Goal: Information Seeking & Learning: Find specific fact

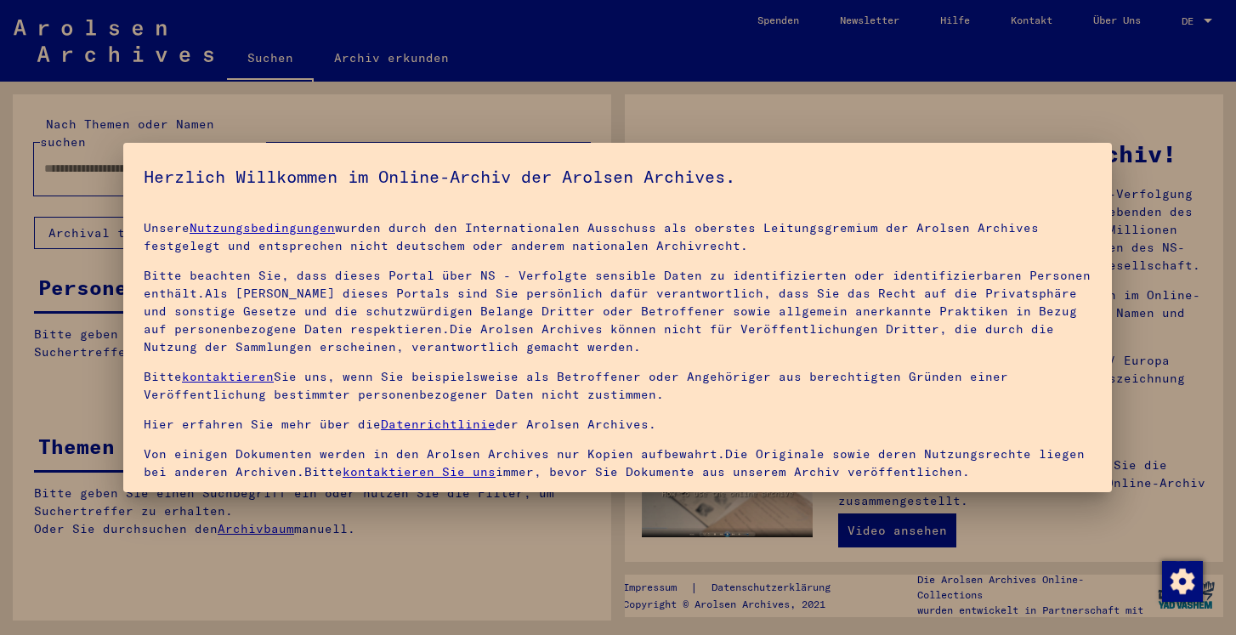
type input "**********"
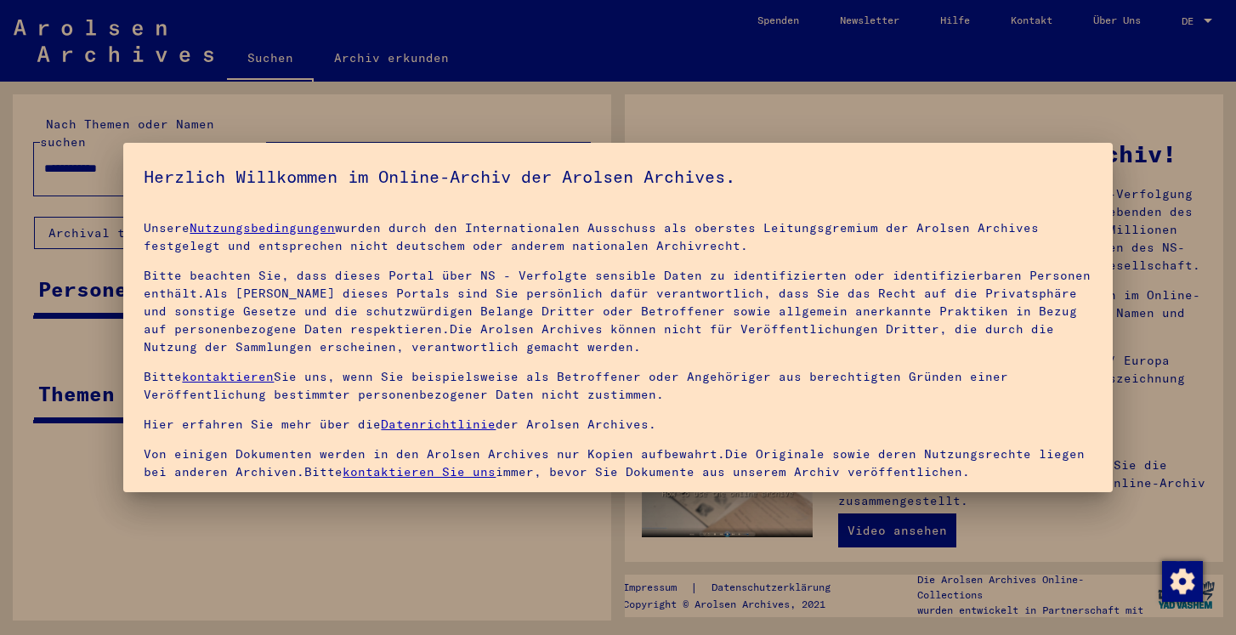
scroll to position [144, 0]
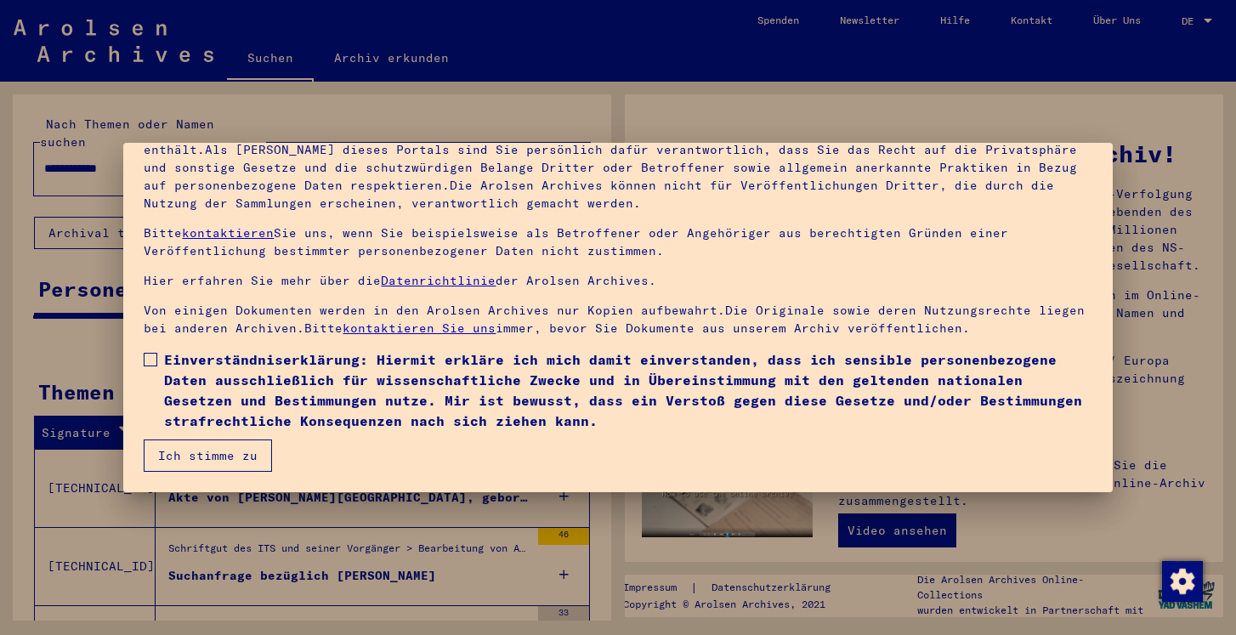
click at [155, 359] on span at bounding box center [151, 360] width 14 height 14
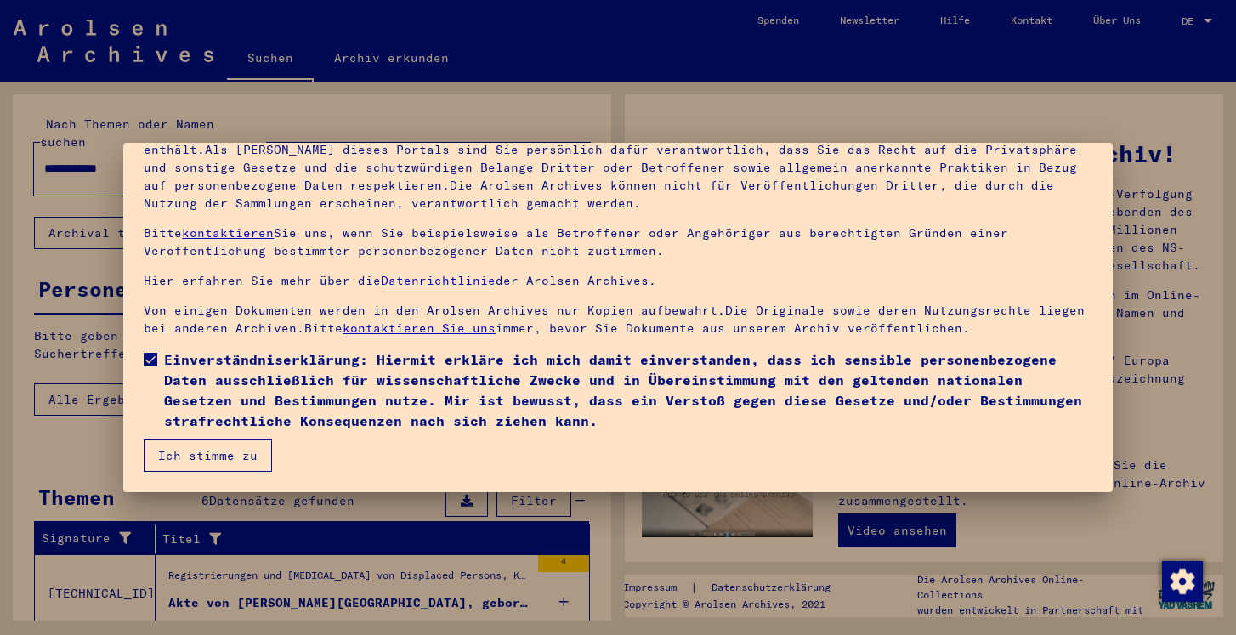
click at [212, 458] on button "Ich stimme zu" at bounding box center [208, 455] width 128 height 32
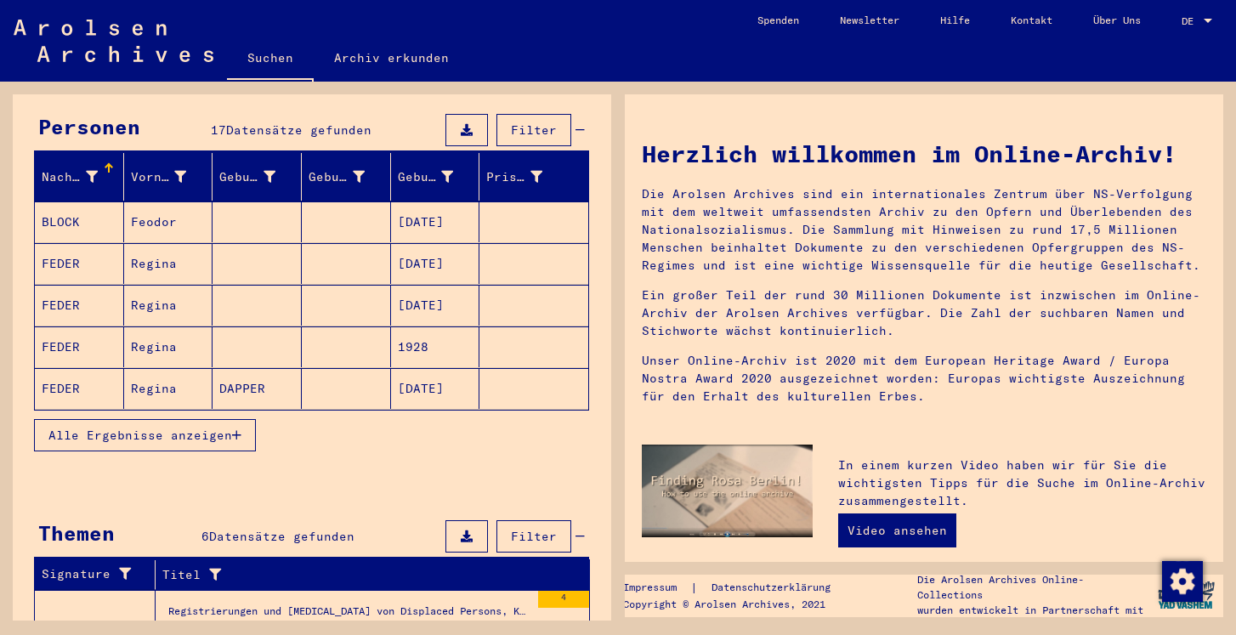
scroll to position [133, 0]
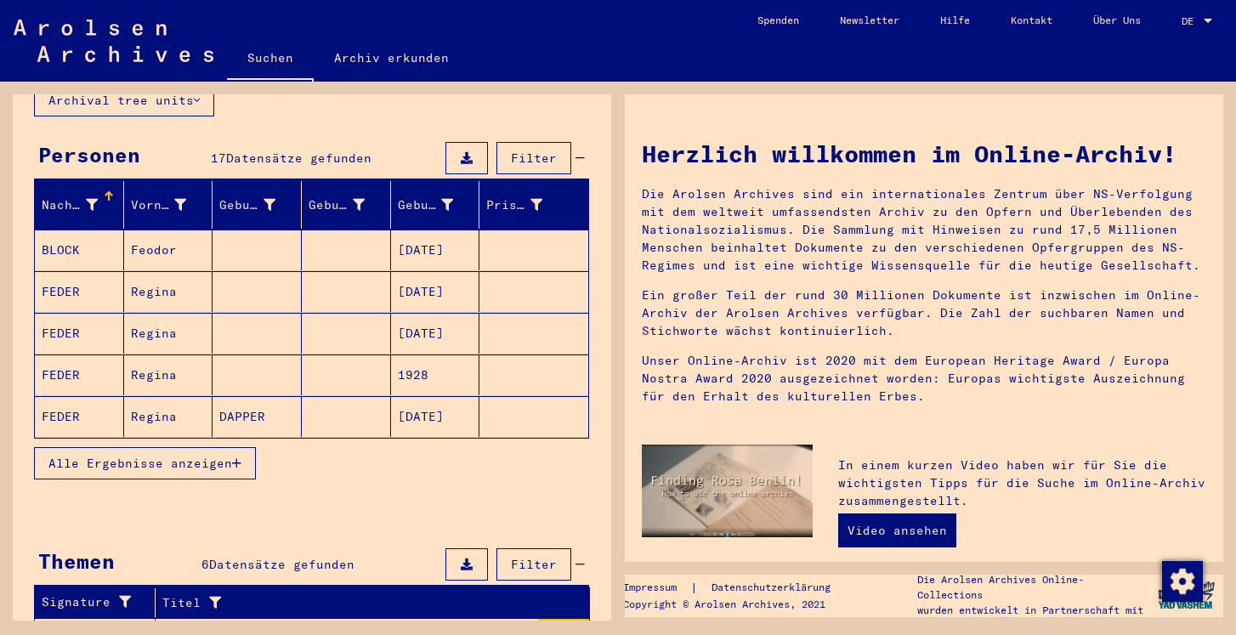
click at [238, 457] on icon "button" at bounding box center [236, 463] width 9 height 12
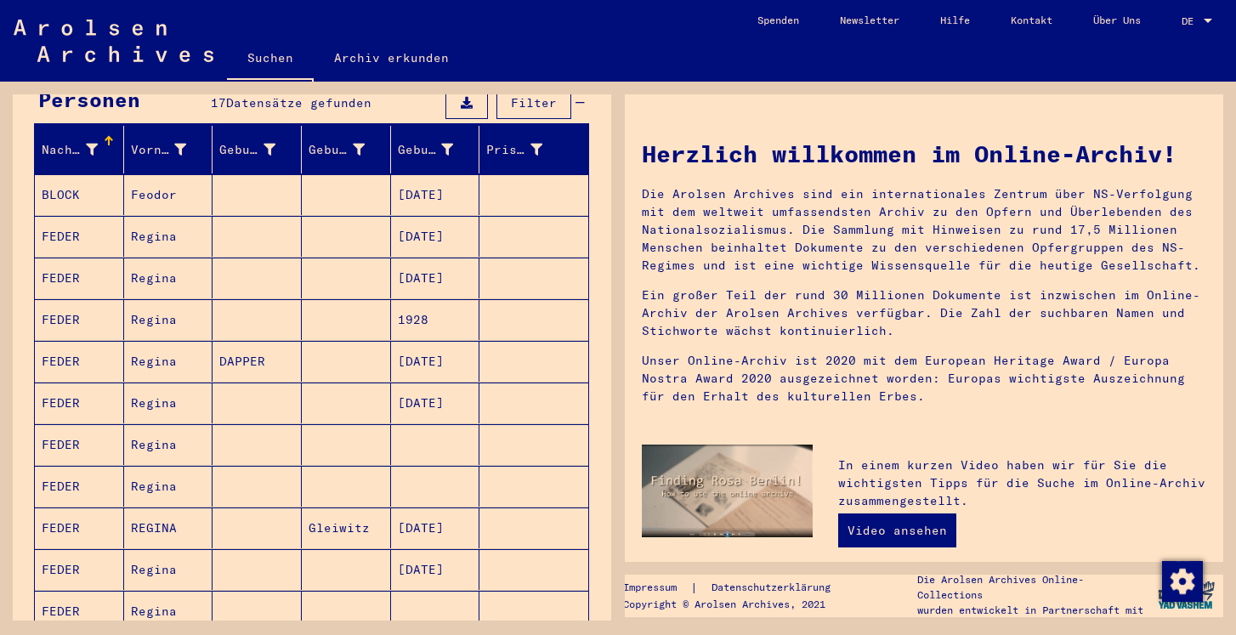
scroll to position [192, 0]
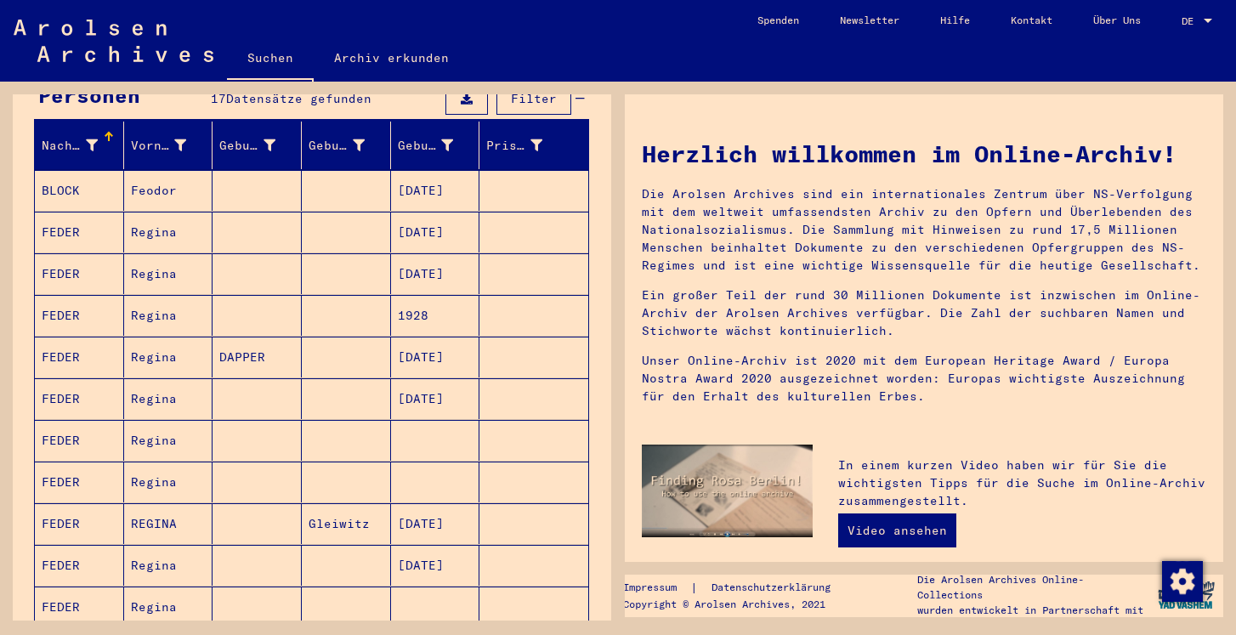
click at [247, 420] on mat-cell at bounding box center [256, 440] width 89 height 41
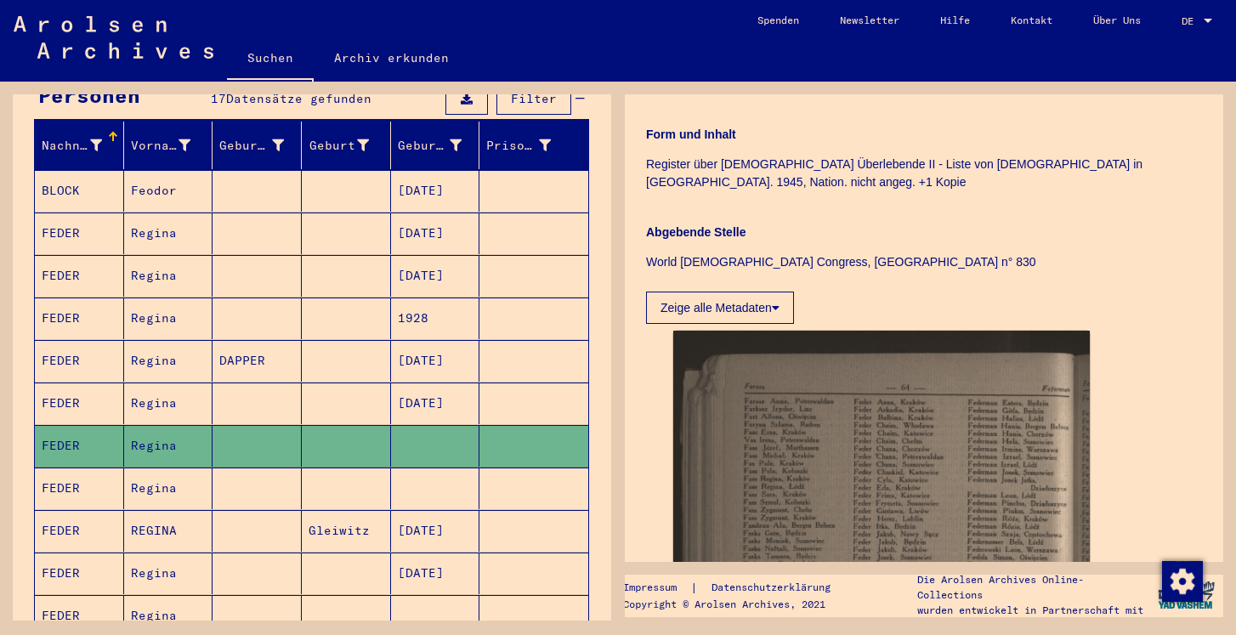
scroll to position [286, 0]
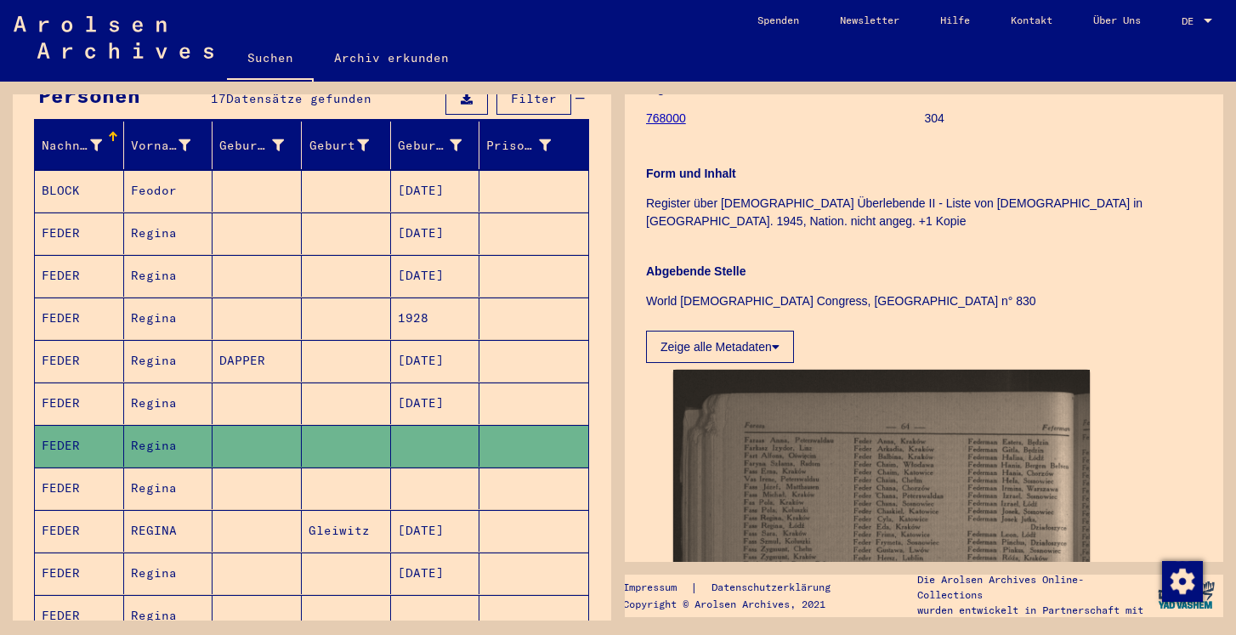
click at [281, 472] on mat-cell at bounding box center [256, 488] width 89 height 42
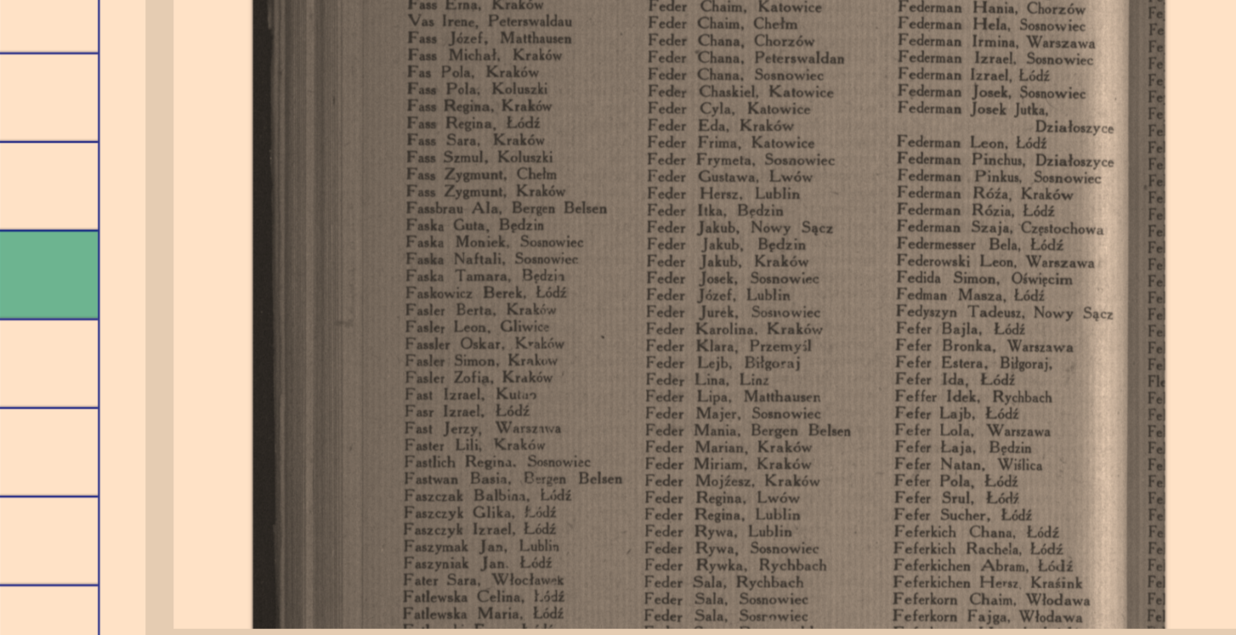
scroll to position [491, 0]
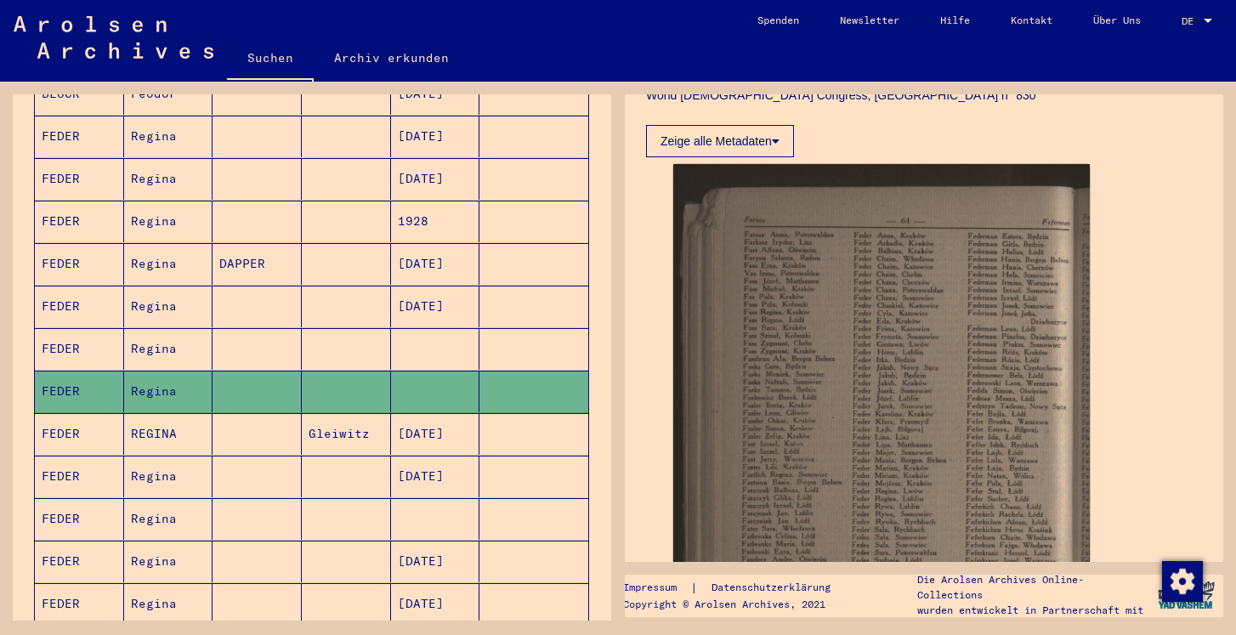
click at [315, 416] on mat-cell "Gleiwitz" at bounding box center [346, 434] width 89 height 42
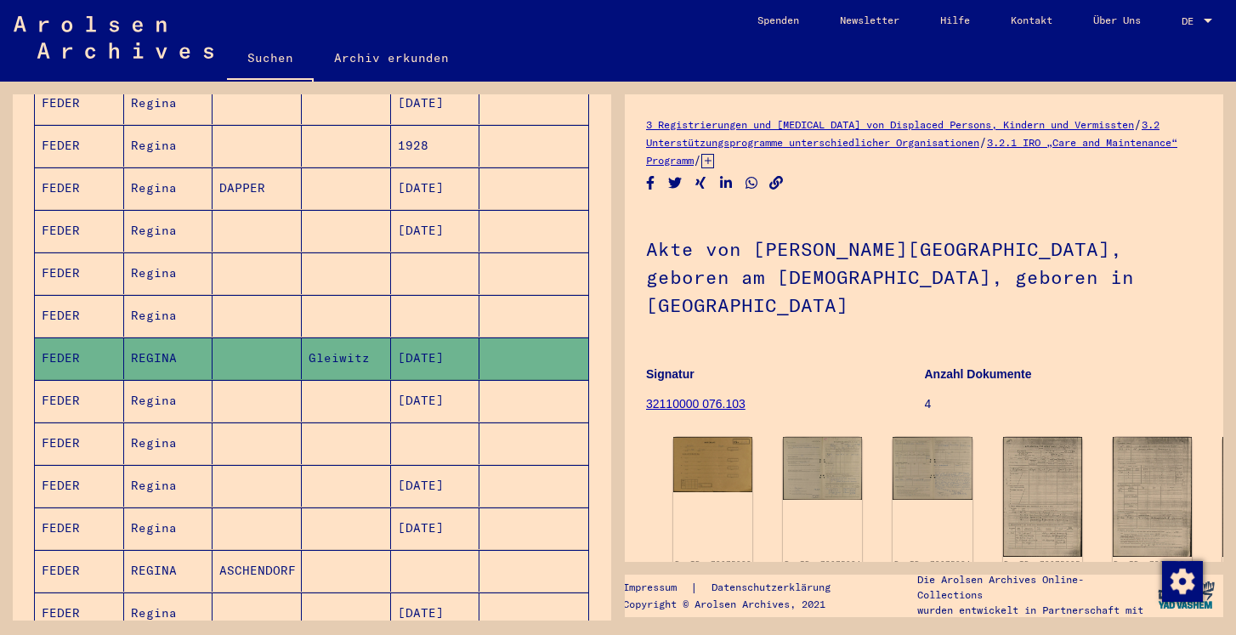
scroll to position [366, 0]
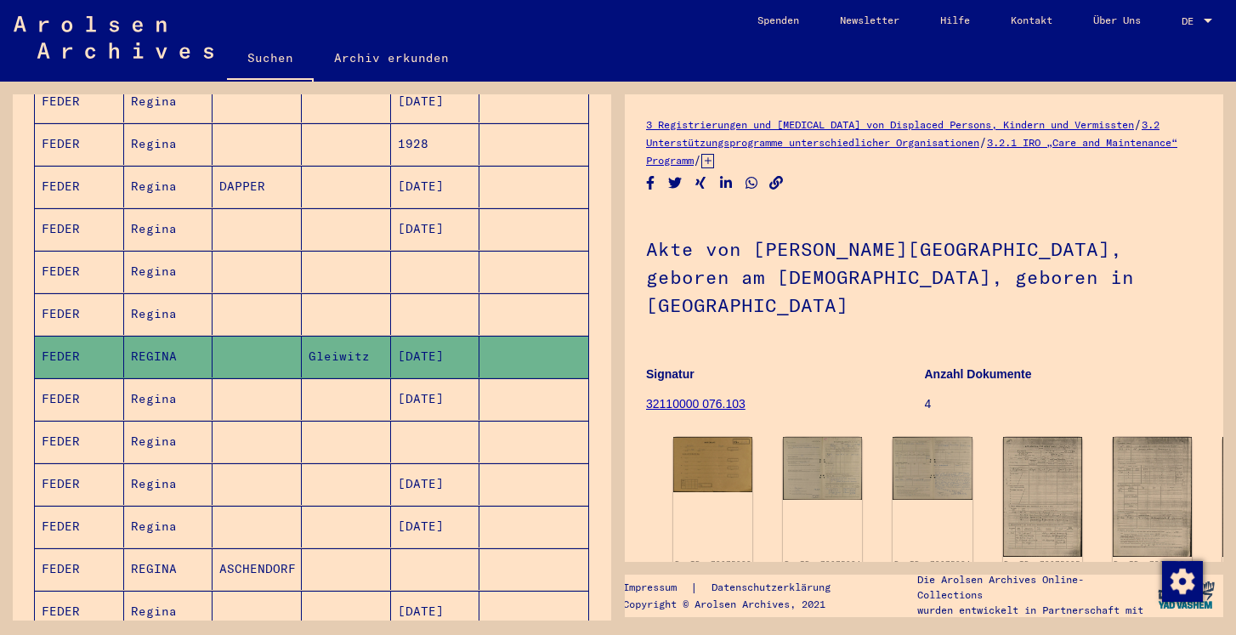
click at [259, 383] on mat-cell at bounding box center [256, 399] width 89 height 42
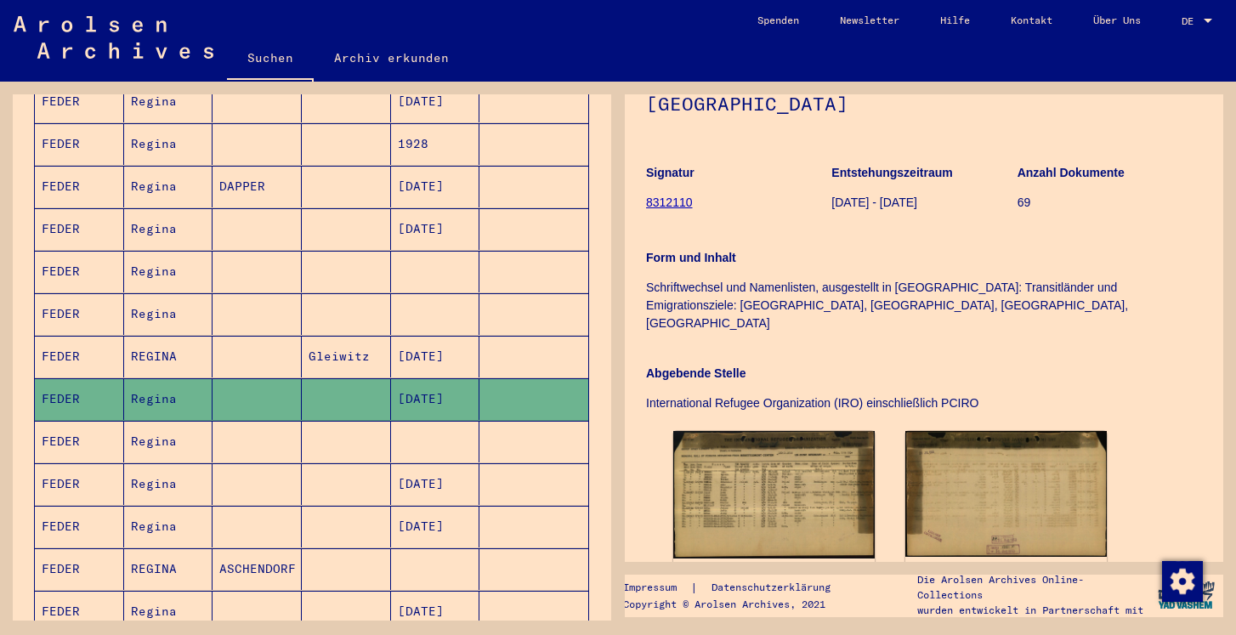
scroll to position [243, 0]
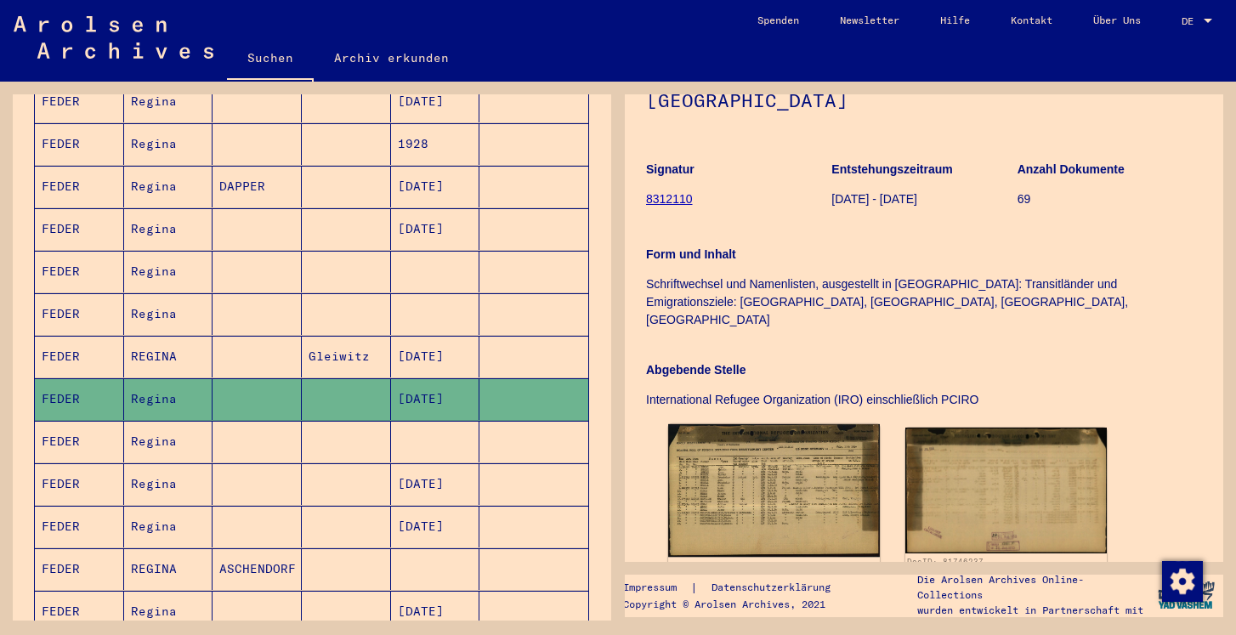
click at [759, 433] on img at bounding box center [774, 490] width 212 height 133
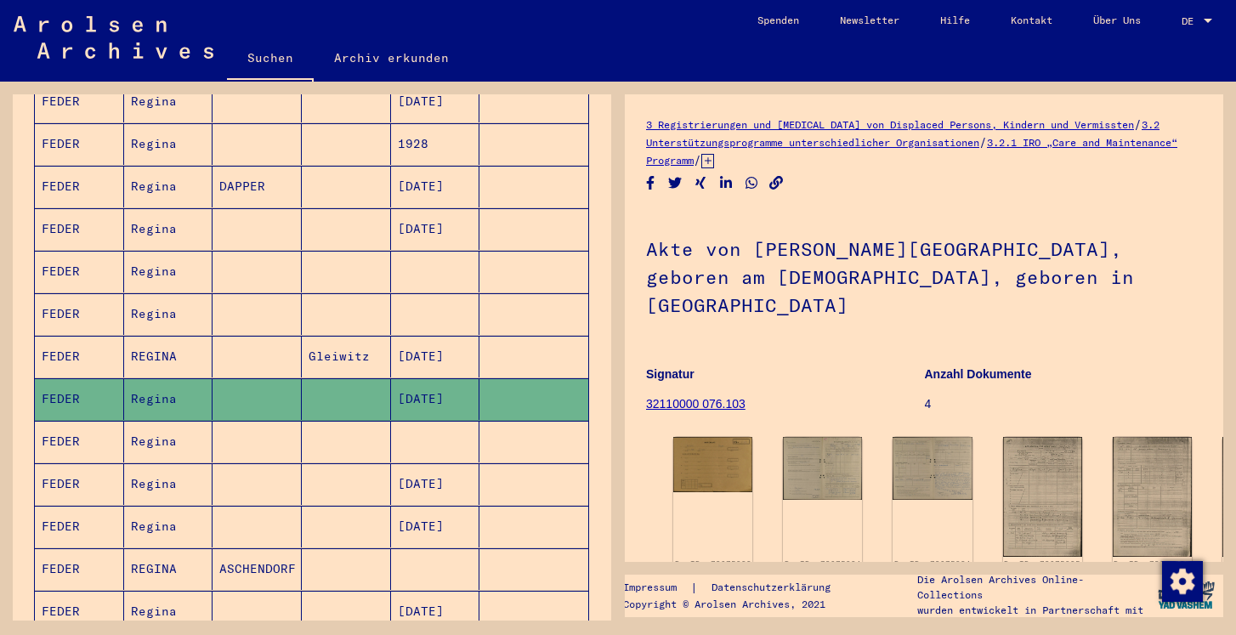
click at [317, 426] on mat-cell at bounding box center [346, 442] width 89 height 42
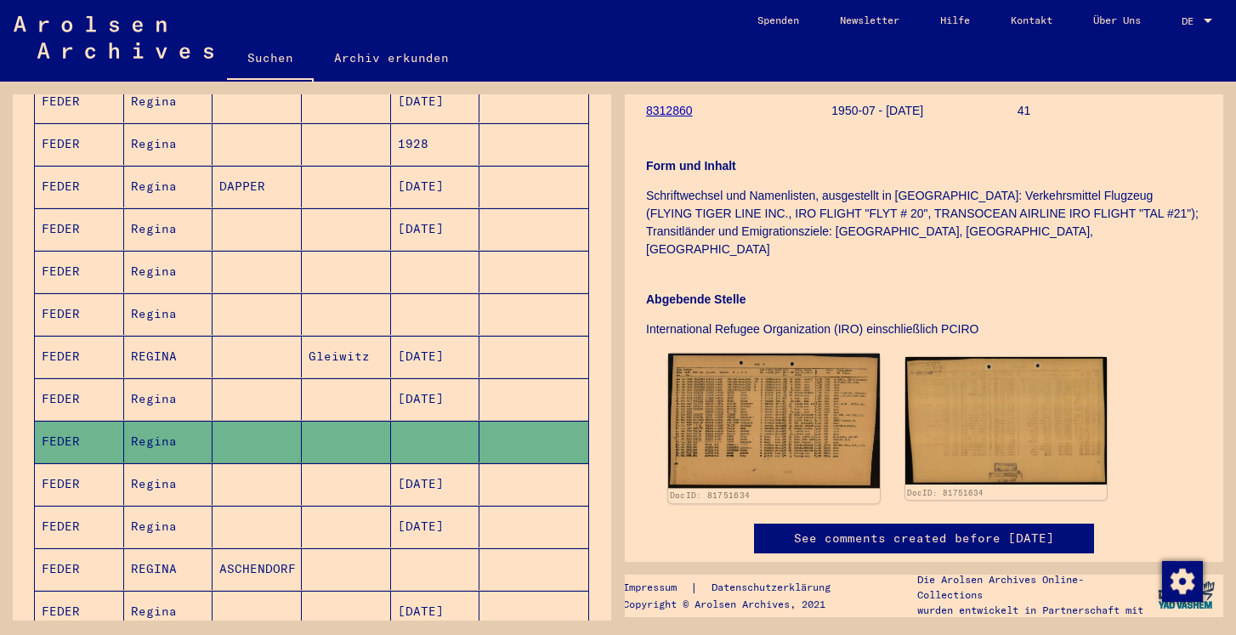
scroll to position [335, 0]
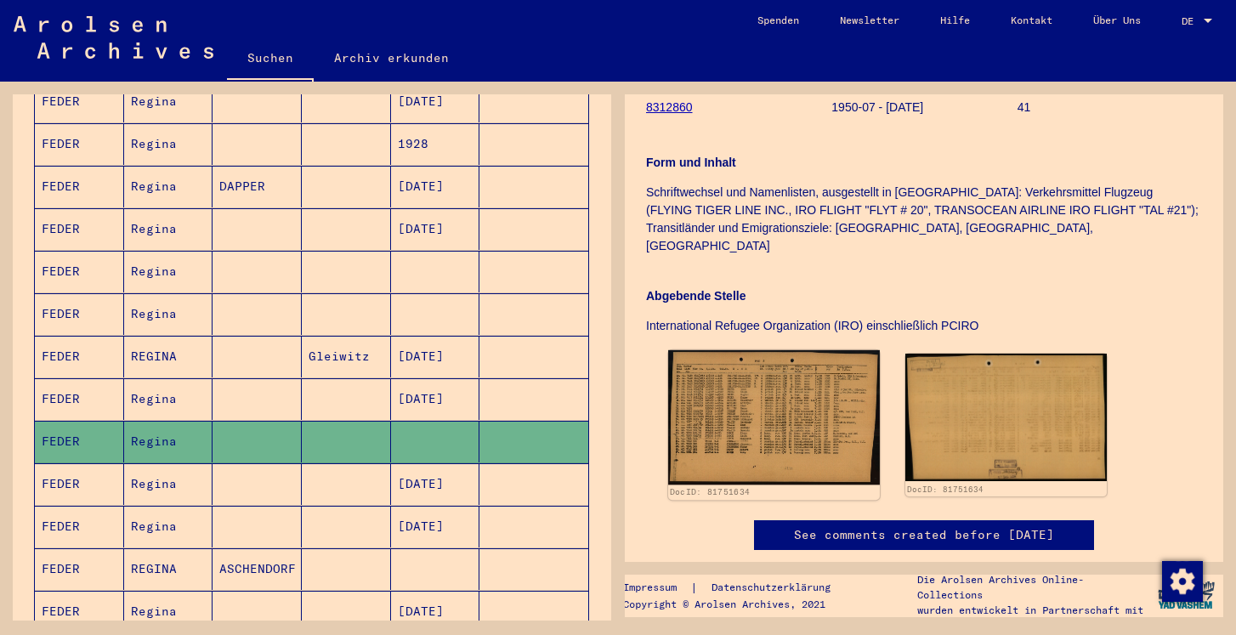
click at [761, 393] on img at bounding box center [774, 417] width 212 height 134
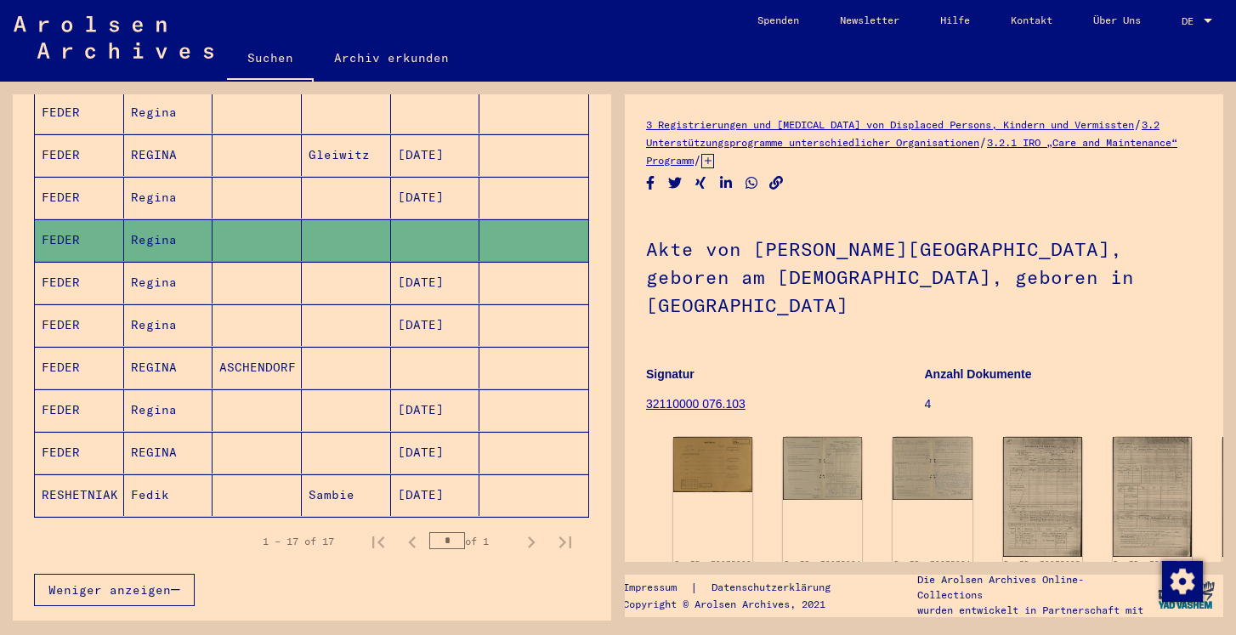
scroll to position [574, 0]
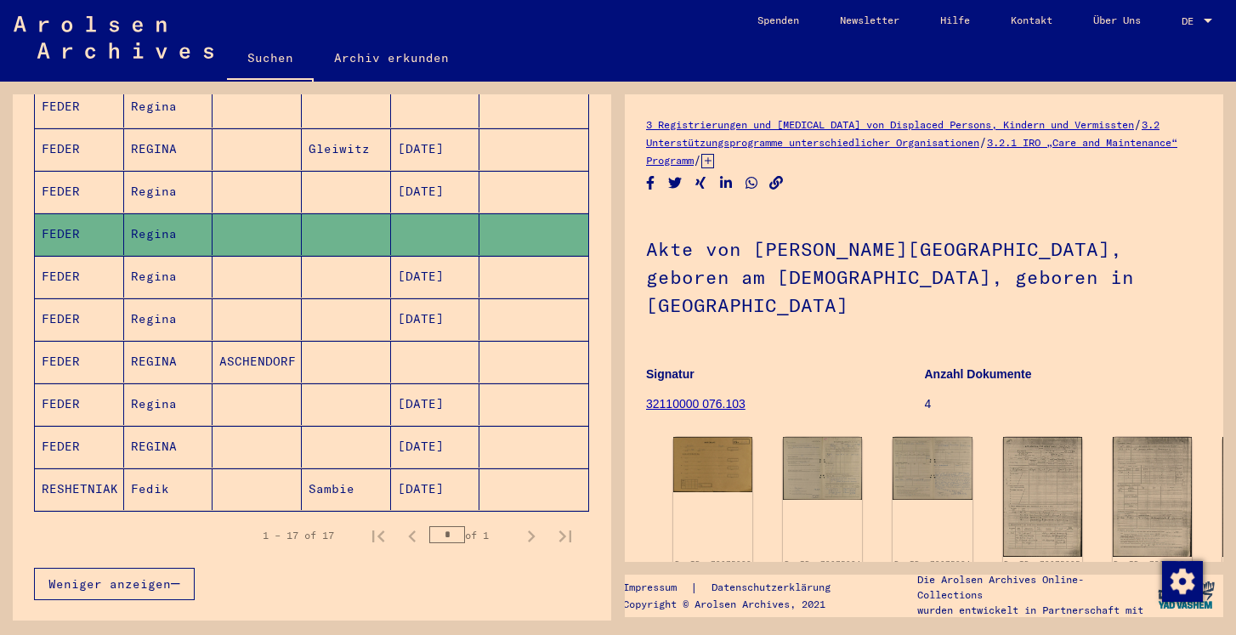
click at [333, 383] on mat-cell at bounding box center [346, 404] width 89 height 42
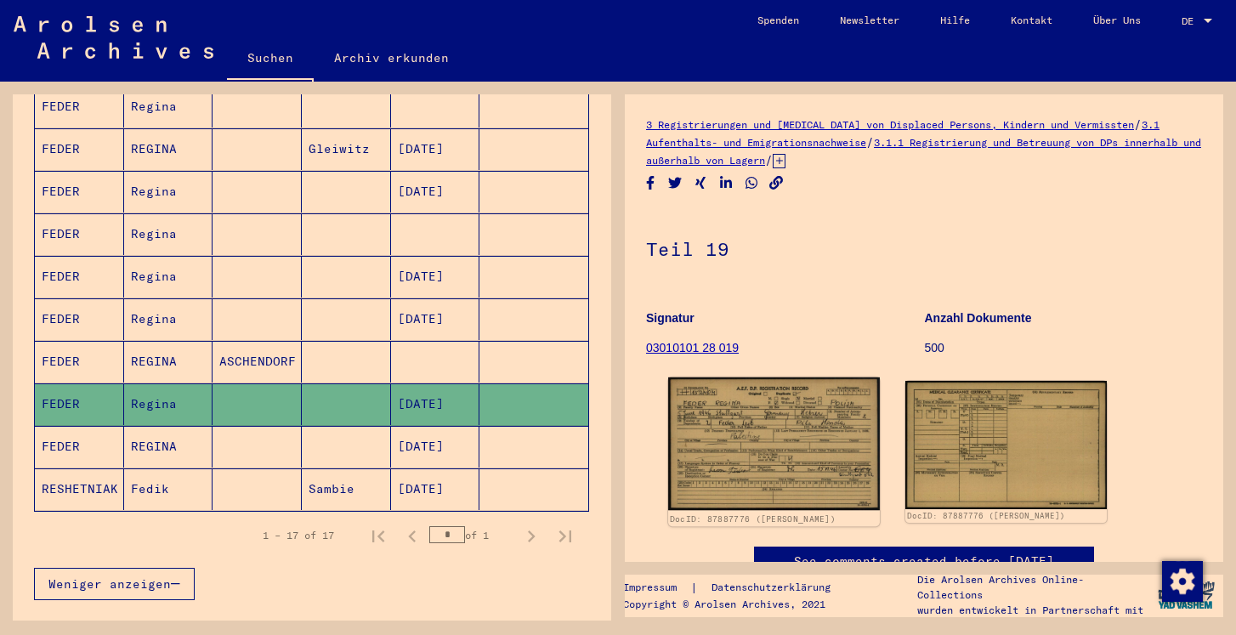
click at [750, 390] on img at bounding box center [774, 443] width 212 height 133
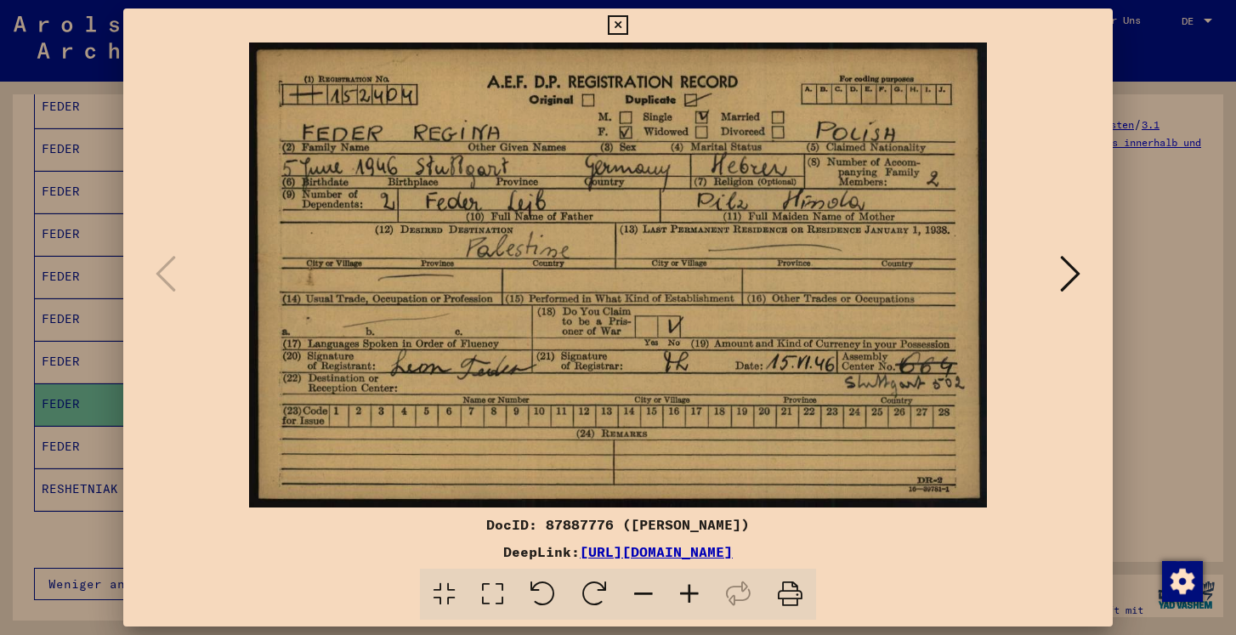
click at [750, 390] on img at bounding box center [617, 274] width 873 height 465
click at [620, 28] on icon at bounding box center [618, 25] width 20 height 20
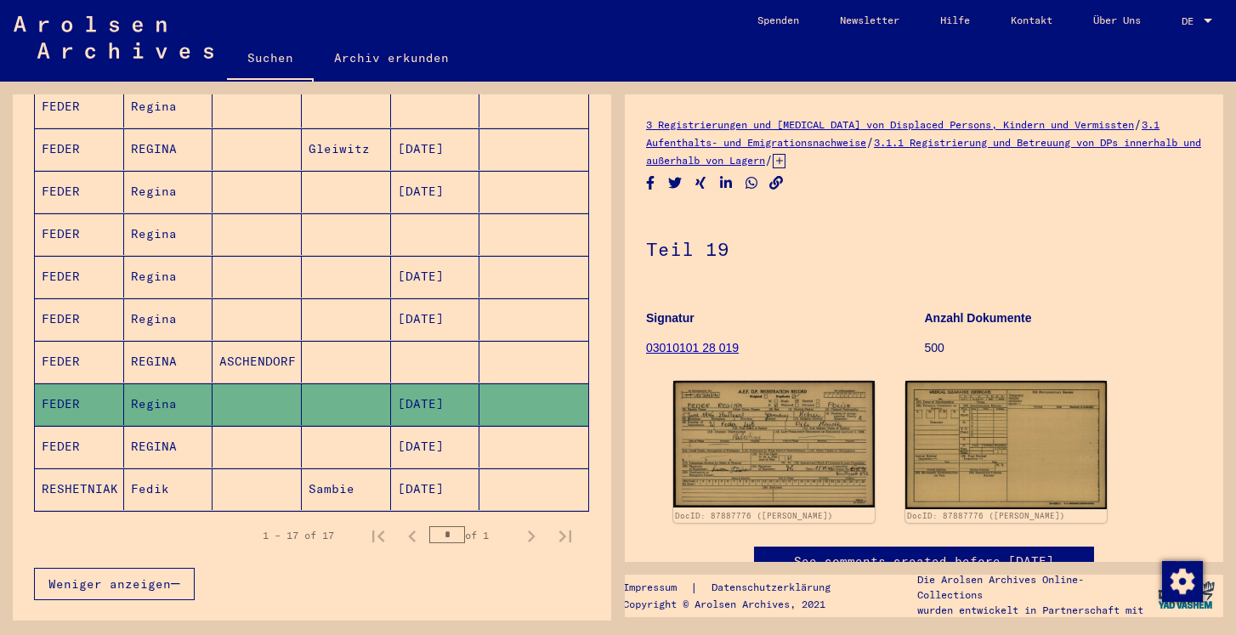
click at [357, 426] on mat-cell at bounding box center [346, 447] width 89 height 42
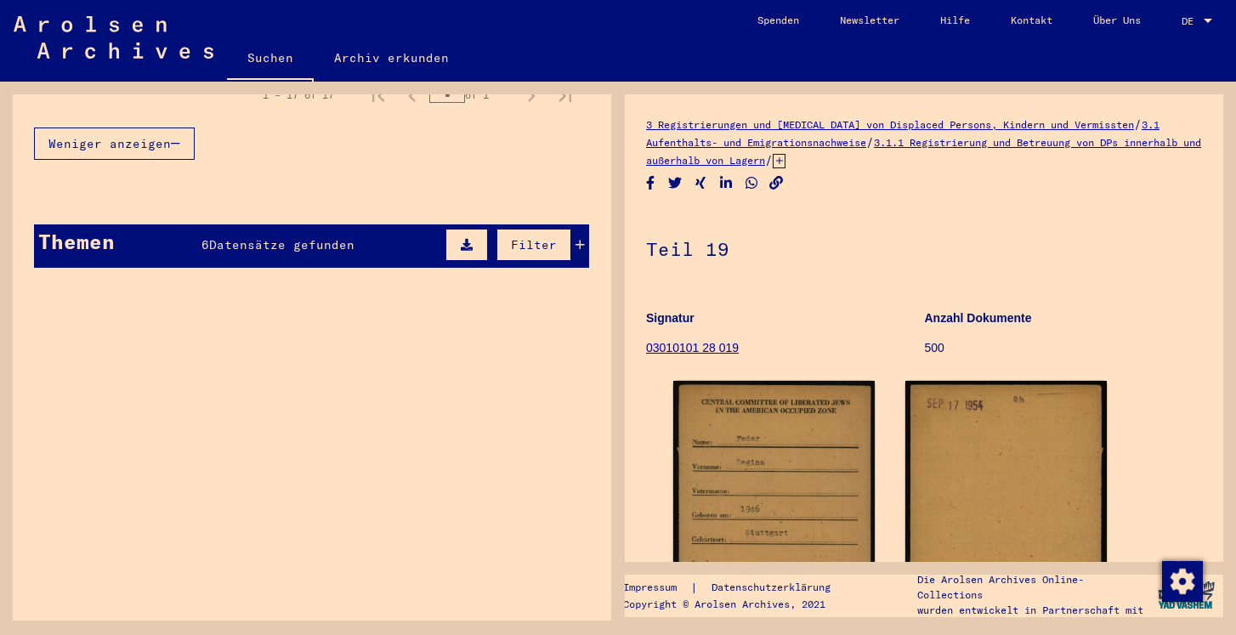
scroll to position [1021, 0]
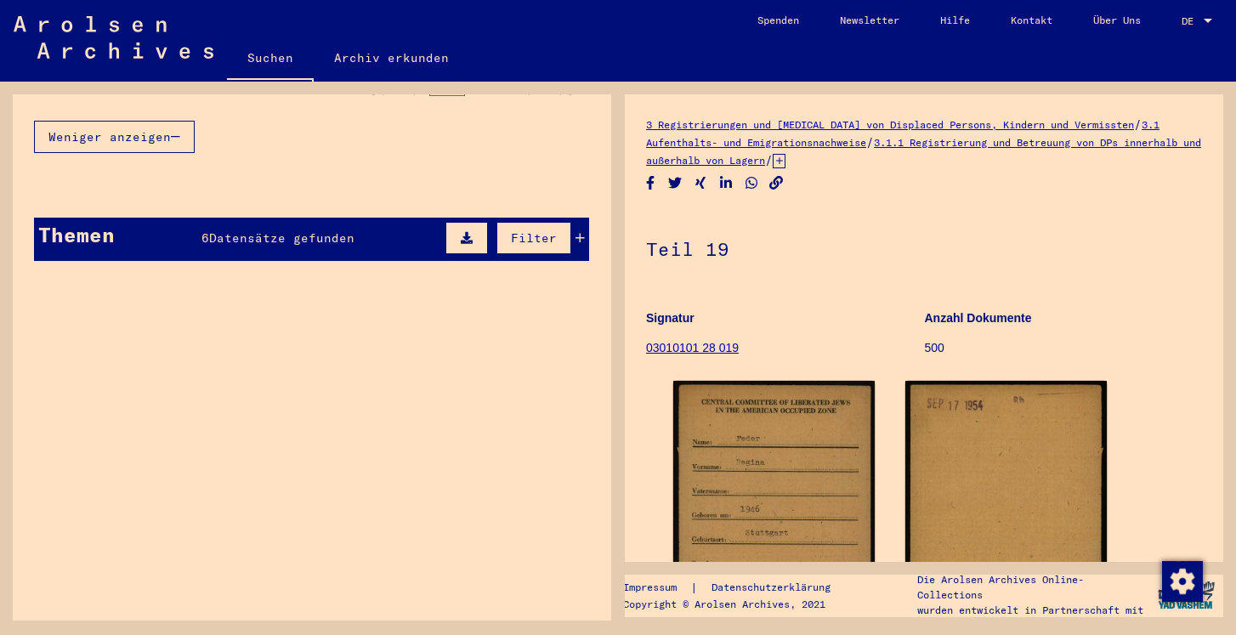
click at [264, 230] on span "Datensätze gefunden" at bounding box center [281, 237] width 145 height 15
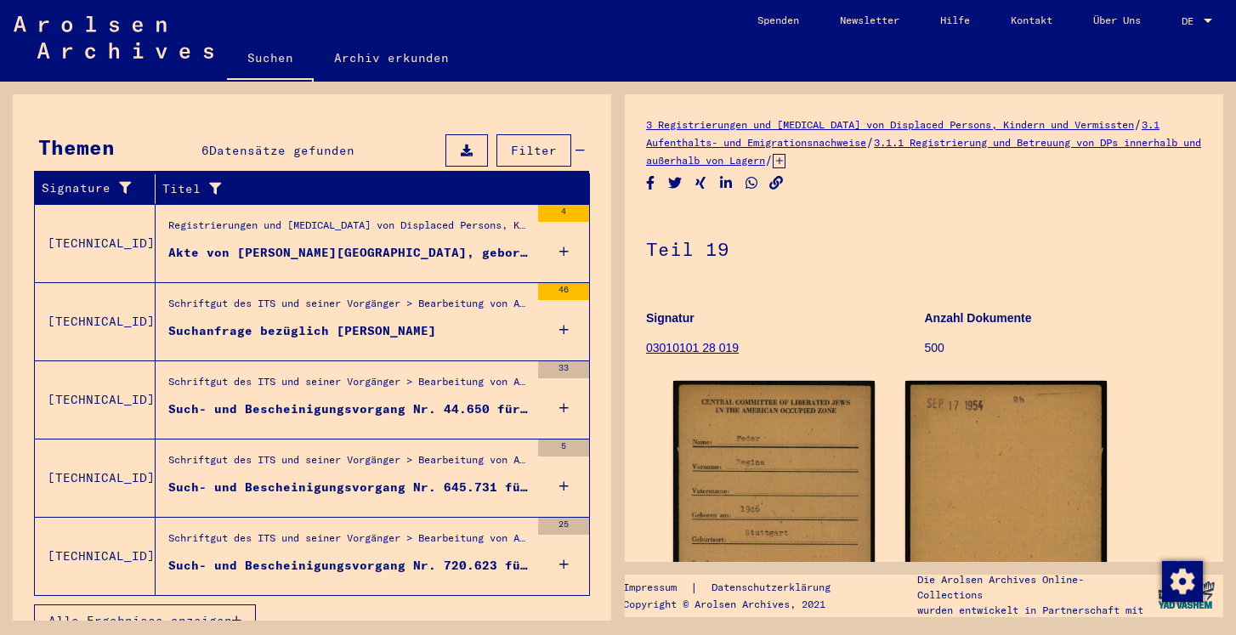
scroll to position [1115, 0]
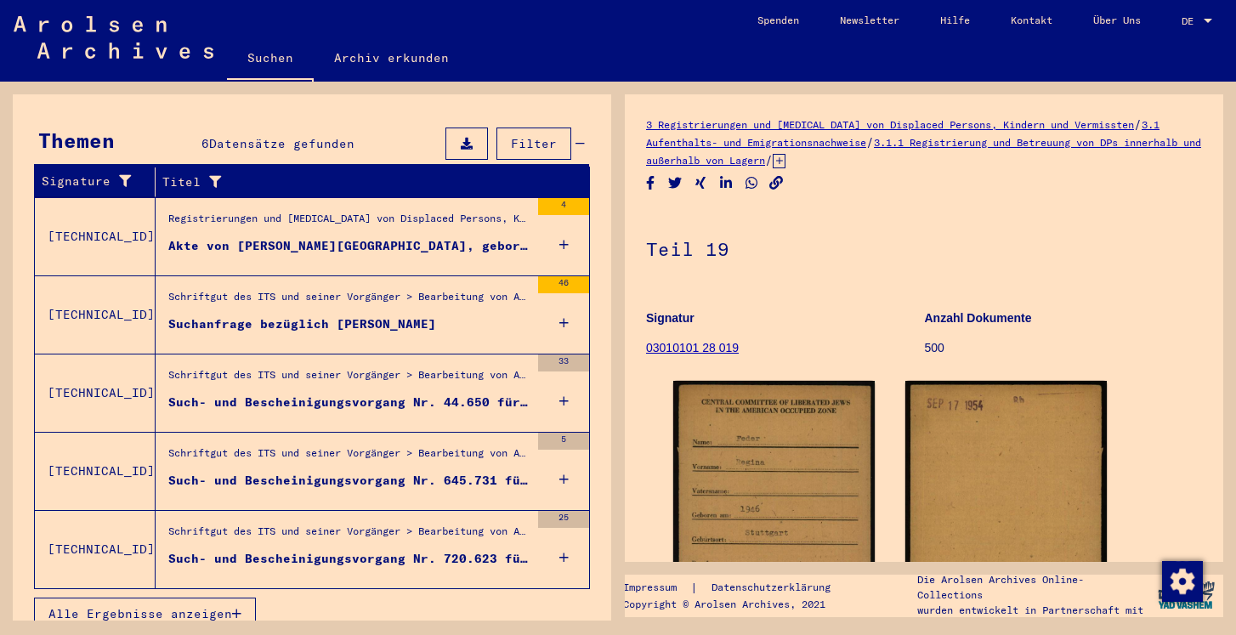
click at [237, 608] on icon "button" at bounding box center [236, 614] width 9 height 12
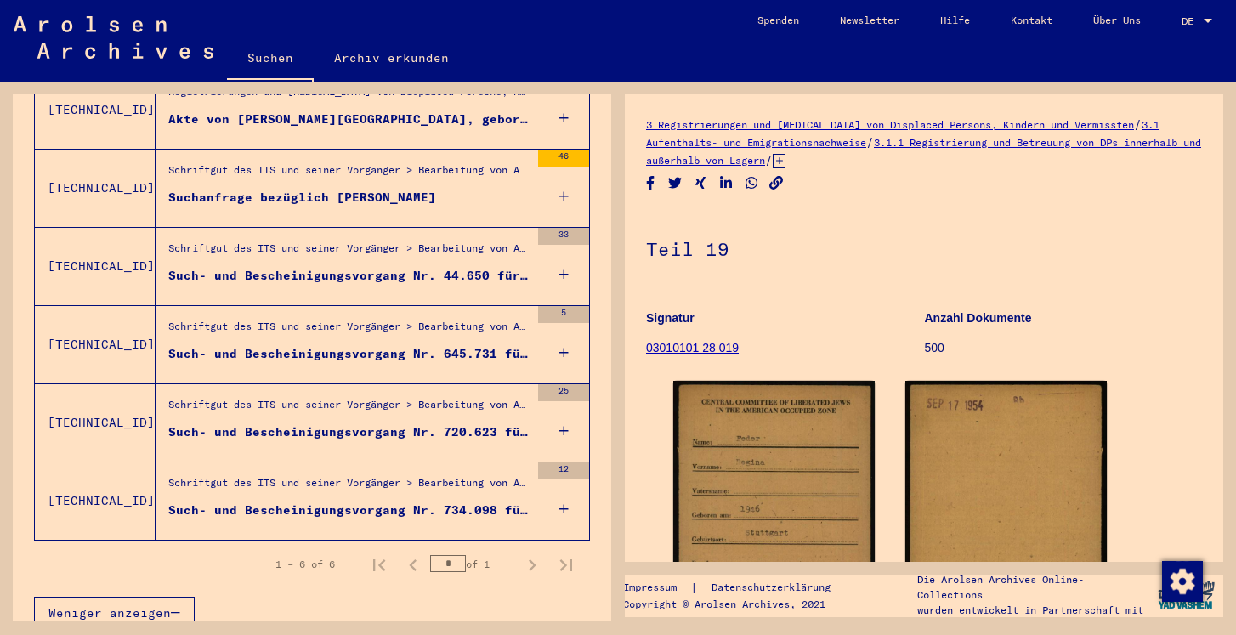
scroll to position [379, 0]
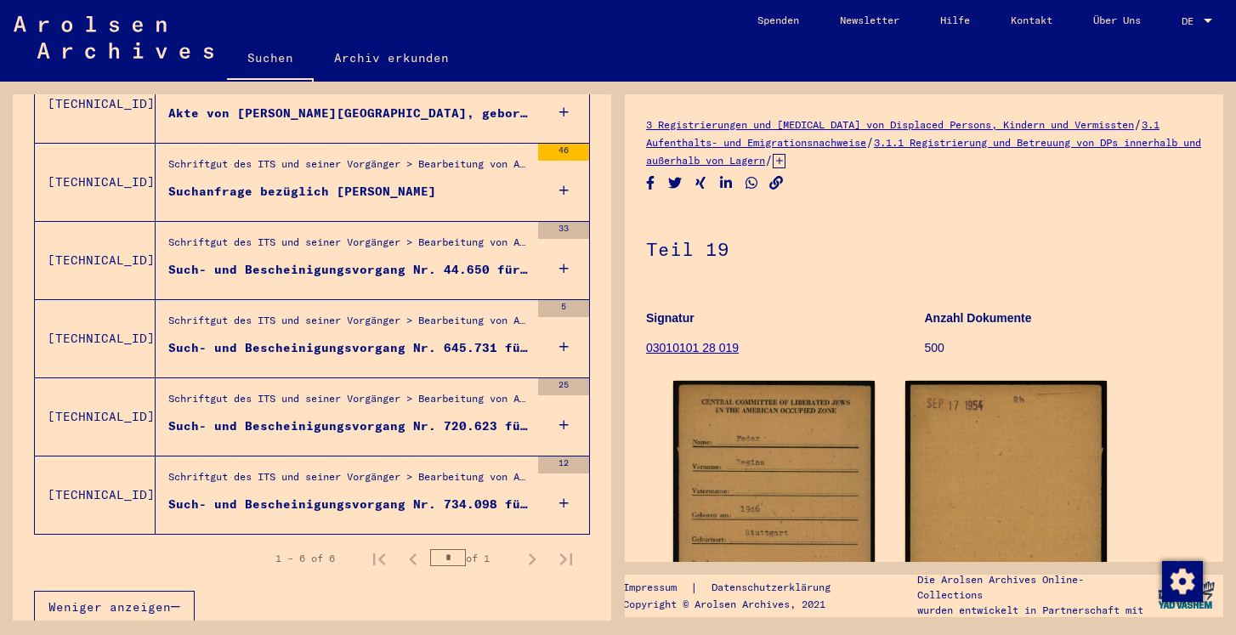
click at [375, 316] on div "Schriftgut des ITS und seiner Vorgänger > Bearbeitung von Anfragen > Fallbezoge…" at bounding box center [348, 325] width 361 height 24
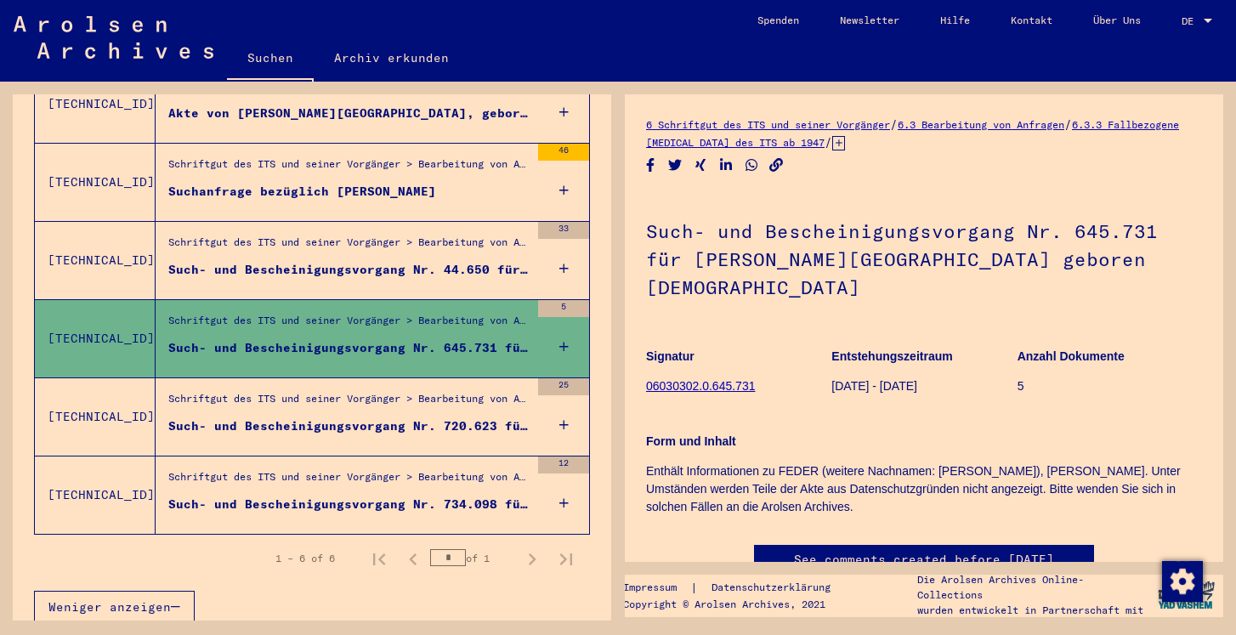
click at [358, 391] on div "Schriftgut des ITS und seiner Vorgänger > Bearbeitung von Anfragen > Fallbezoge…" at bounding box center [348, 403] width 361 height 24
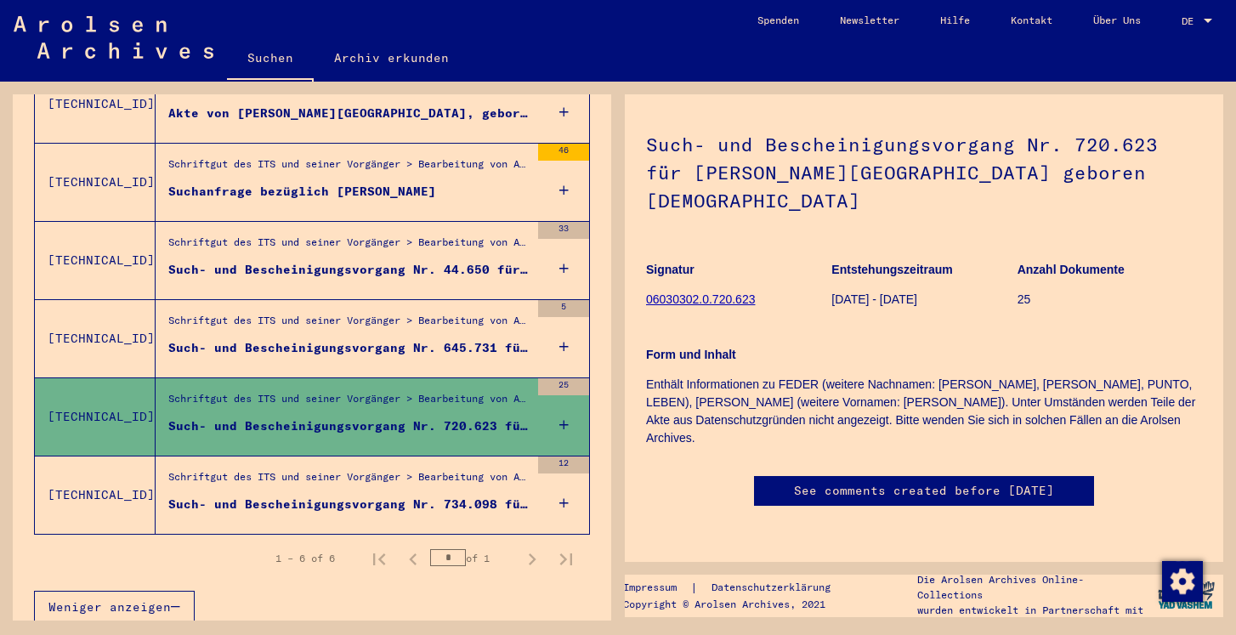
scroll to position [178, 0]
click at [429, 469] on div "Schriftgut des ITS und seiner Vorgänger > Bearbeitung von Anfragen > Fallbezoge…" at bounding box center [348, 481] width 361 height 24
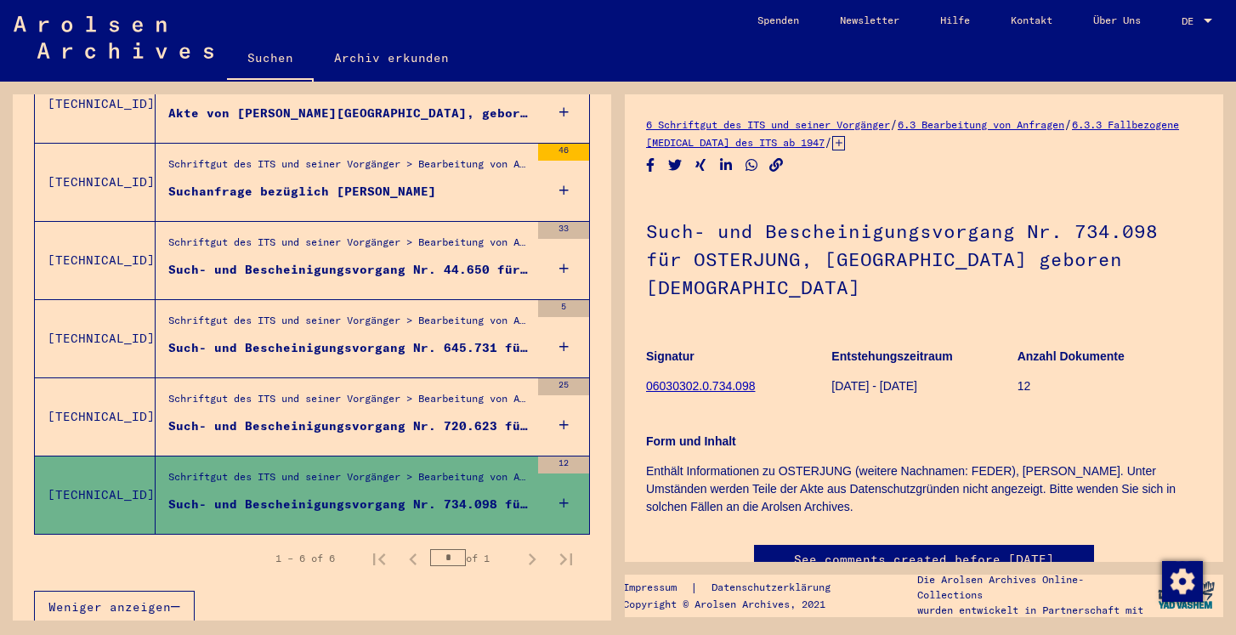
click at [428, 417] on div "Such- und Bescheinigungsvorgang Nr. 720.623 für [PERSON_NAME][GEOGRAPHIC_DATA] …" at bounding box center [348, 426] width 361 height 18
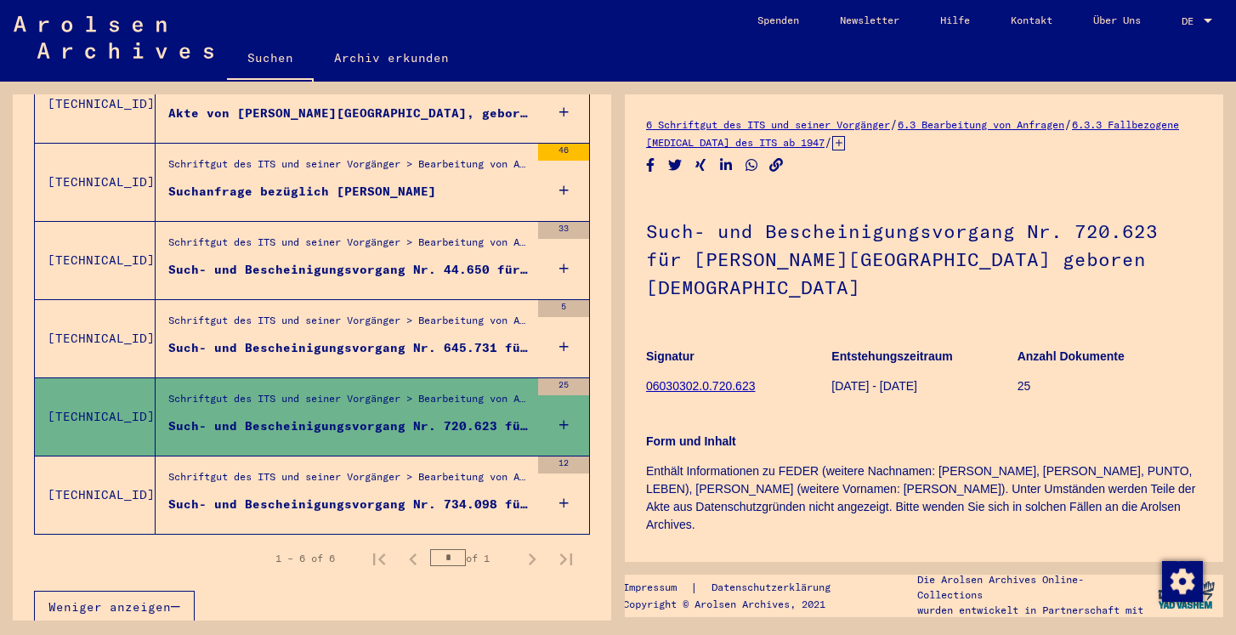
click at [680, 379] on link "06030302.0.720.623" at bounding box center [700, 386] width 109 height 14
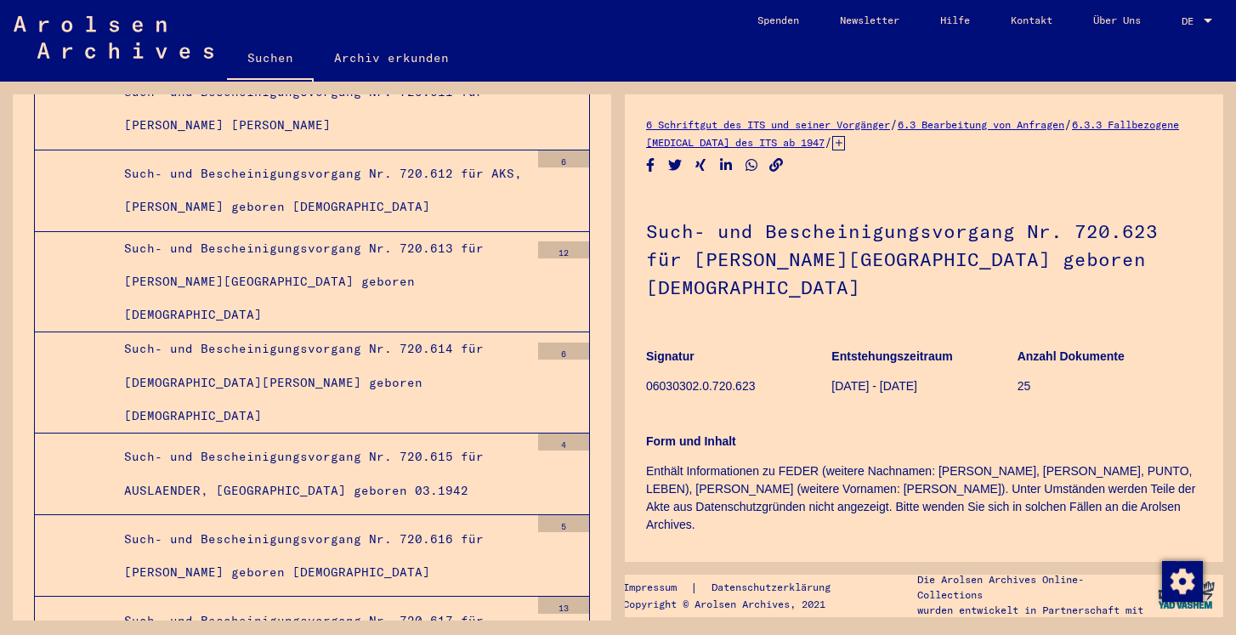
scroll to position [40966, 0]
